Goal: Task Accomplishment & Management: Manage account settings

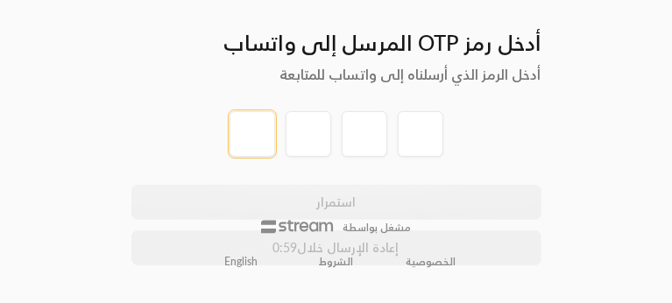
click at [253, 117] on input "tel" at bounding box center [252, 134] width 46 height 46
type input "1"
type input "2"
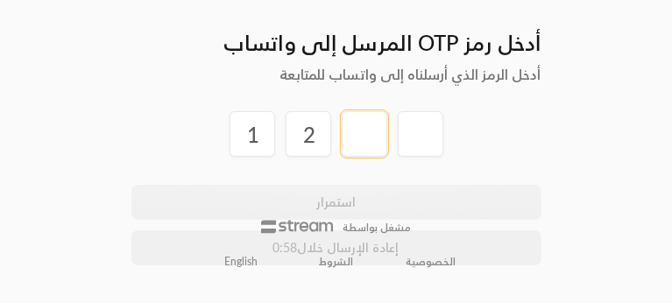
type input "3"
type input "5"
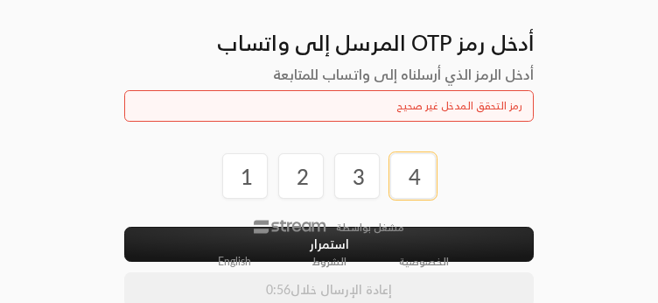
type input "4"
click at [124, 227] on button "استمرار" at bounding box center [329, 244] width 410 height 35
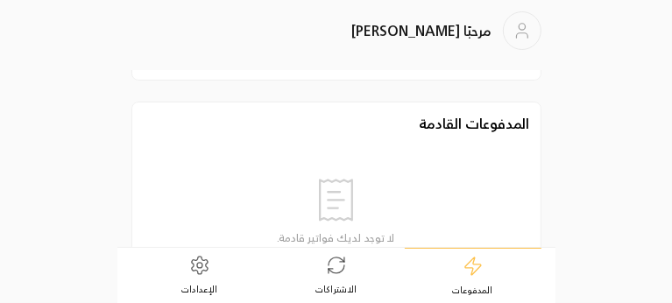
scroll to position [263, 0]
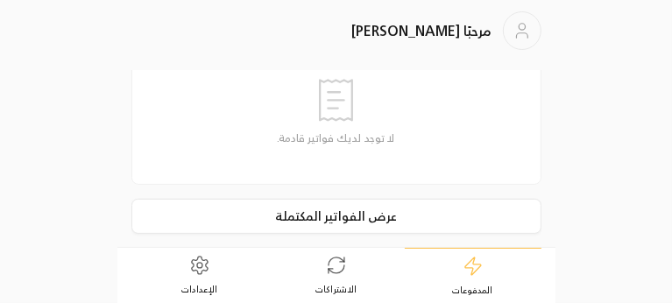
click at [201, 264] on circle at bounding box center [199, 265] width 5 height 5
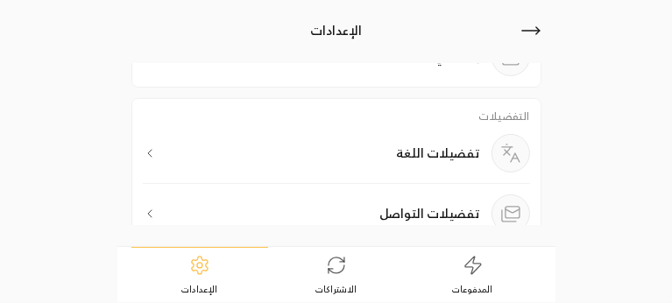
scroll to position [157, 0]
click at [383, 151] on div "تفضيلات اللغة" at bounding box center [336, 161] width 387 height 50
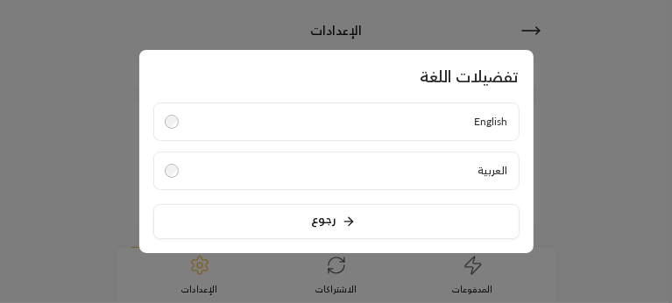
click at [304, 109] on label "English" at bounding box center [336, 121] width 366 height 39
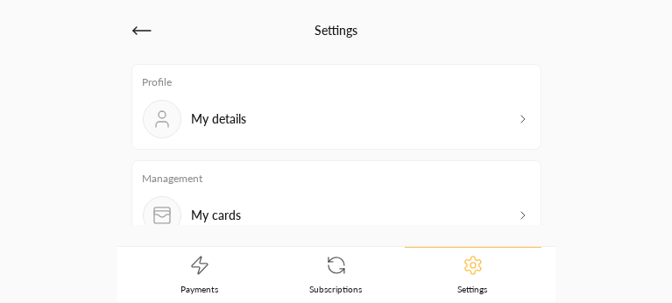
click at [326, 259] on link "Subscriptions" at bounding box center [336, 275] width 137 height 54
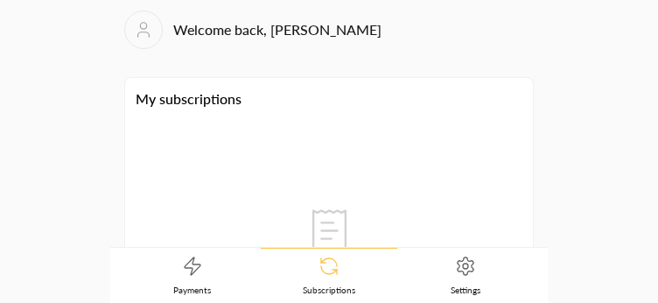
click at [214, 274] on link "Payments" at bounding box center [192, 276] width 137 height 54
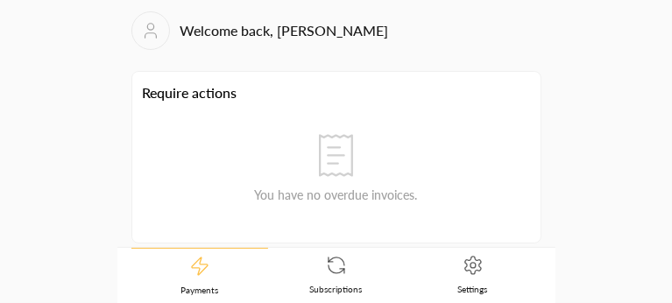
click at [475, 280] on link "Settings" at bounding box center [473, 275] width 137 height 54
